Goal: Task Accomplishment & Management: Manage account settings

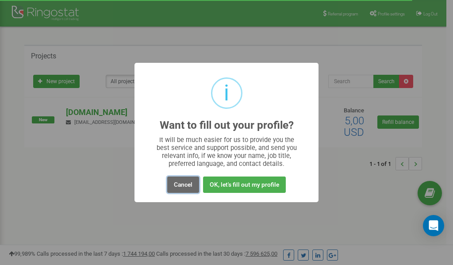
click at [181, 187] on button "Cancel" at bounding box center [183, 185] width 32 height 16
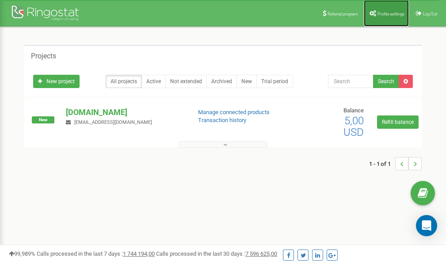
click at [383, 12] on span "Profile settings" at bounding box center [391, 14] width 27 height 5
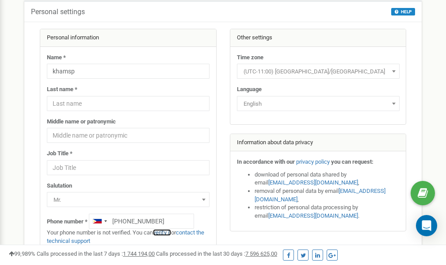
click at [166, 233] on link "verify it" at bounding box center [162, 232] width 18 height 7
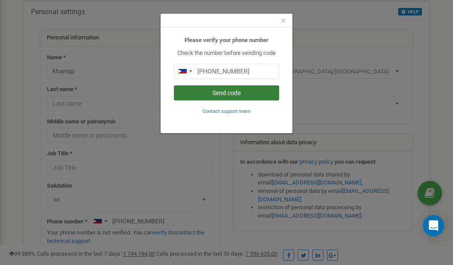
click at [220, 92] on button "Send code" at bounding box center [226, 92] width 105 height 15
